Goal: Information Seeking & Learning: Learn about a topic

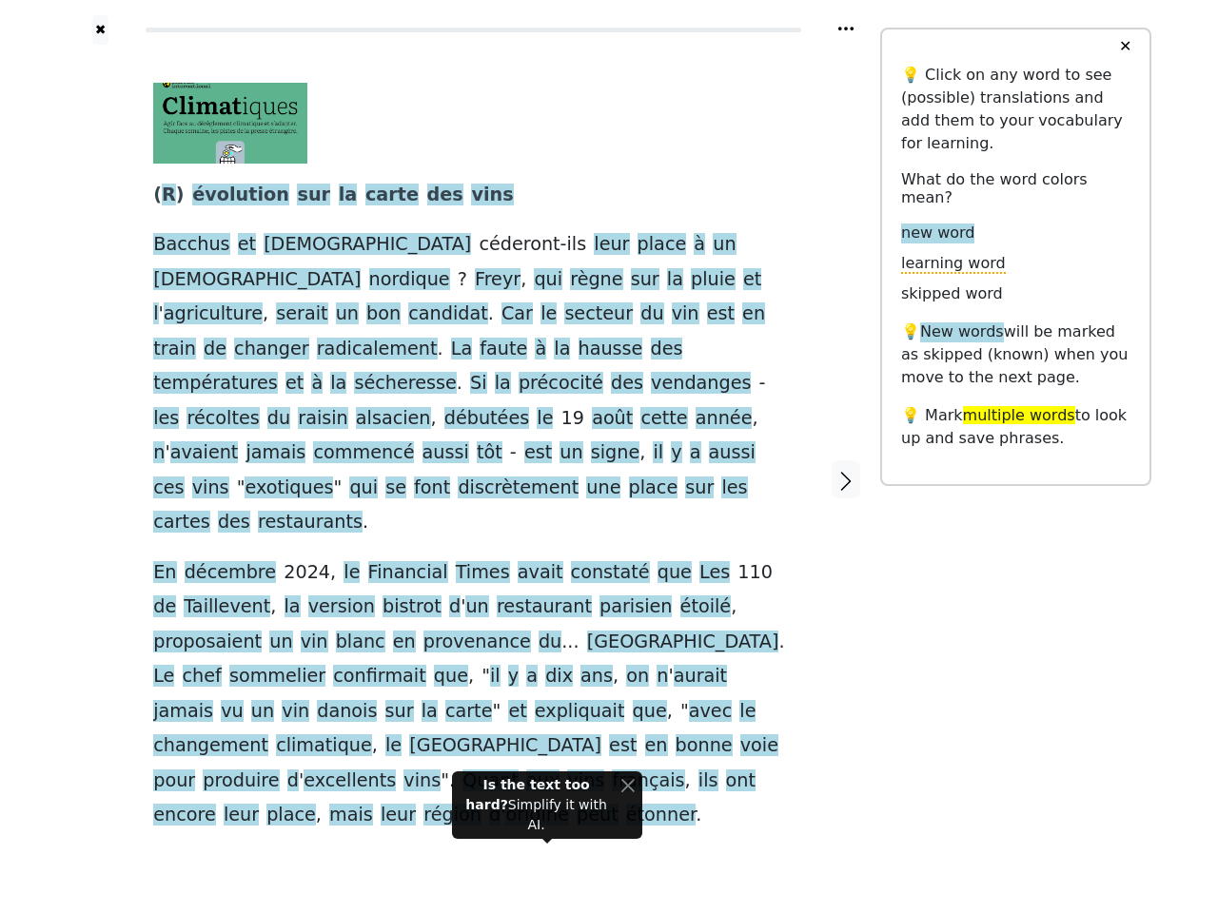
click at [362, 511] on span "restaurants" at bounding box center [310, 523] width 105 height 24
click at [846, 29] on icon at bounding box center [845, 29] width 15 height 4
click at [100, 444] on div at bounding box center [101, 479] width 68 height 869
click at [210, 511] on span "cartes" at bounding box center [181, 523] width 57 height 24
click at [166, 196] on span "R" at bounding box center [169, 196] width 14 height 24
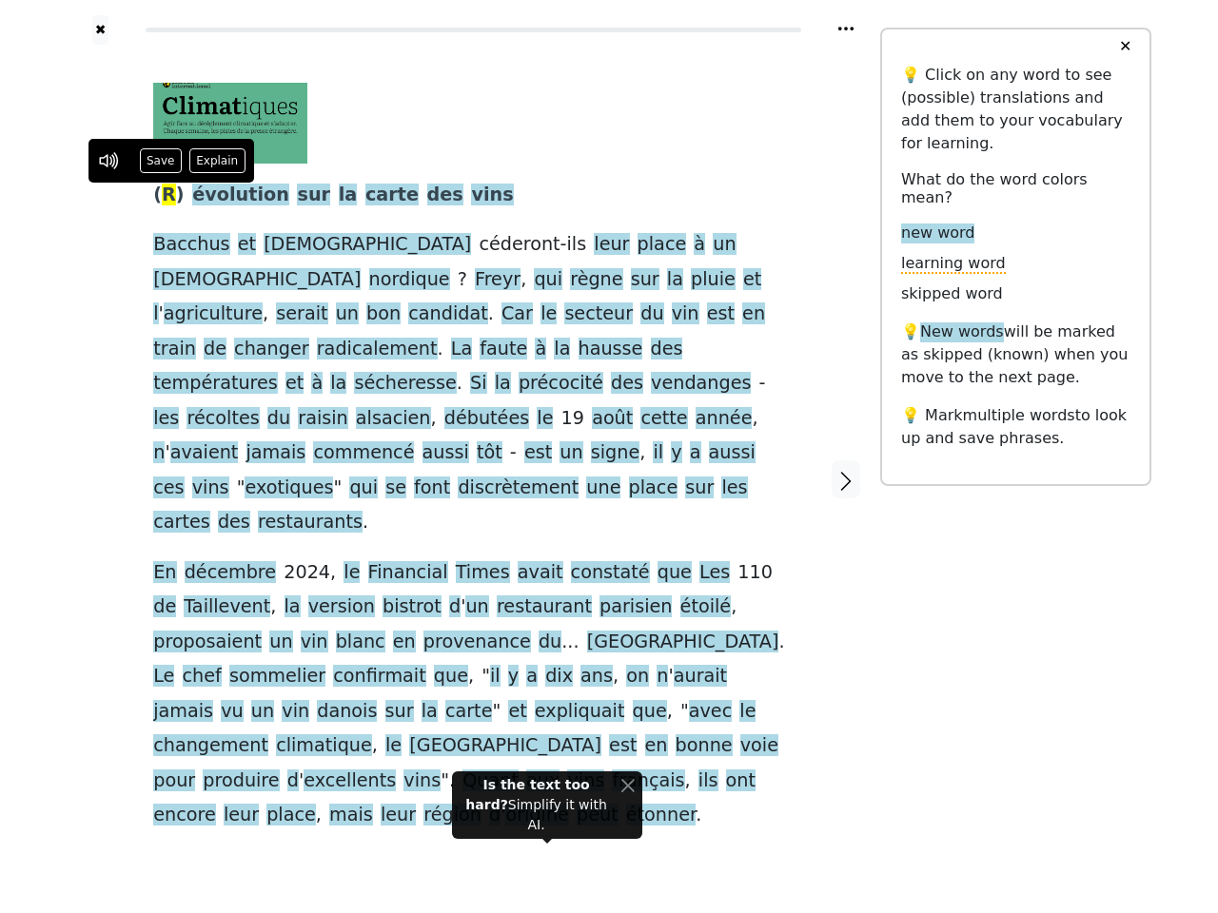
click at [226, 196] on span "évolution" at bounding box center [240, 196] width 97 height 24
click at [297, 196] on span "sur" at bounding box center [313, 196] width 33 height 24
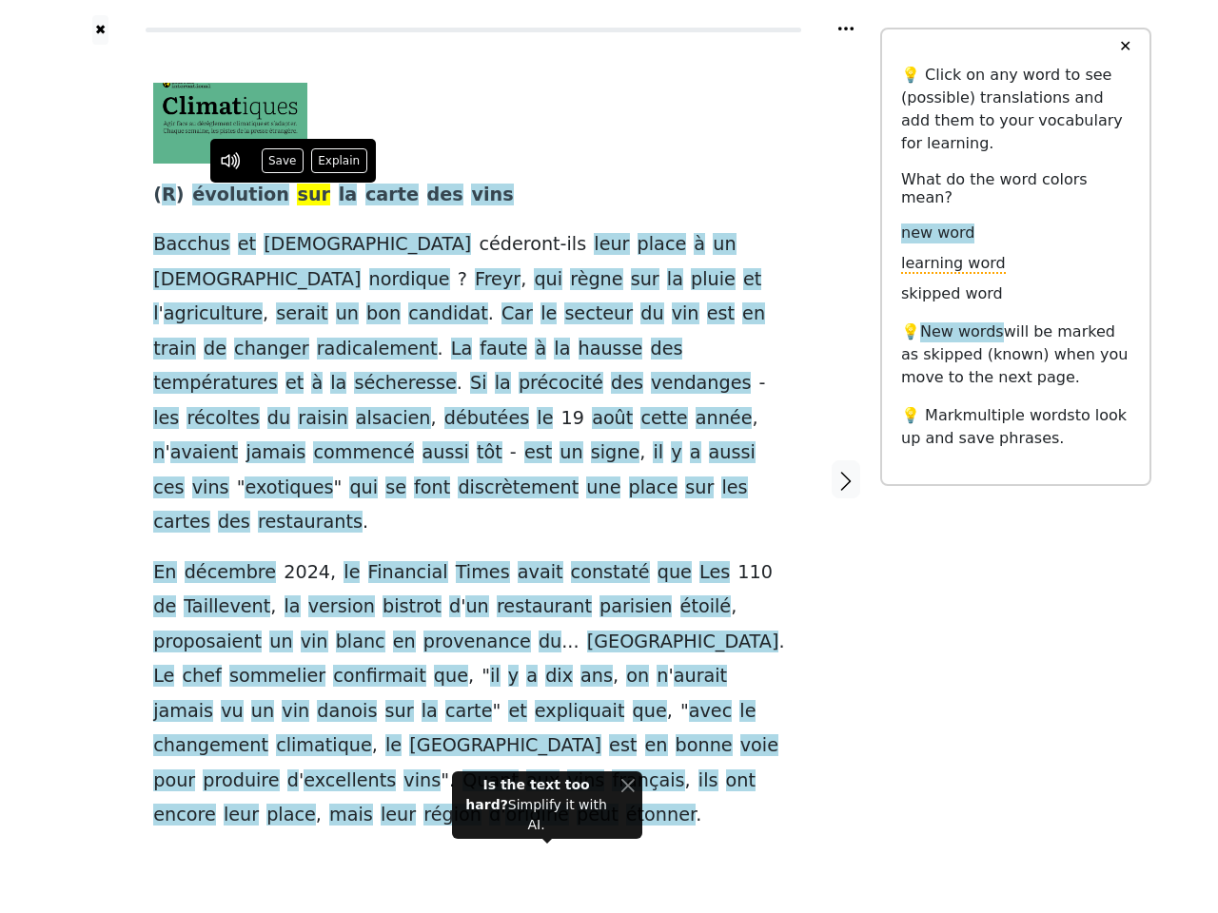
click at [339, 196] on span "la" at bounding box center [348, 196] width 19 height 24
click at [365, 196] on span "carte" at bounding box center [391, 196] width 53 height 24
click at [427, 196] on span "des" at bounding box center [445, 196] width 36 height 24
